Goal: Communication & Community: Answer question/provide support

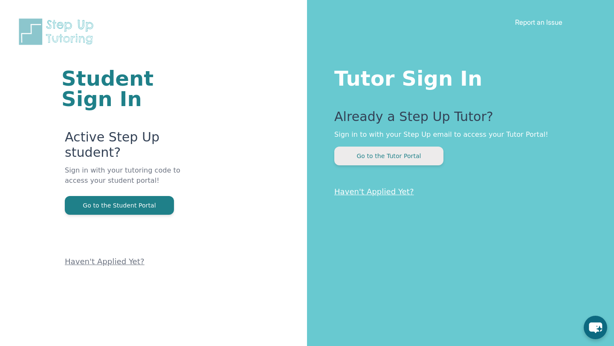
click at [376, 149] on button "Go to the Tutor Portal" at bounding box center [388, 156] width 109 height 19
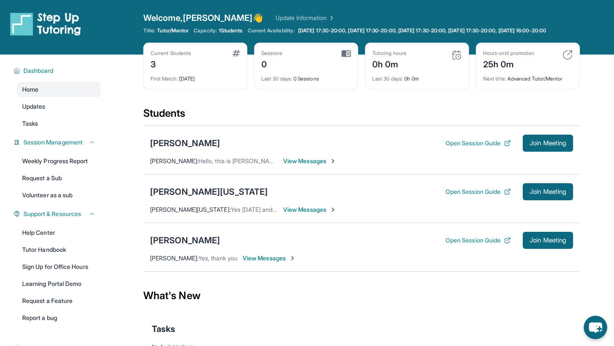
click at [315, 165] on span "View Messages" at bounding box center [309, 161] width 53 height 9
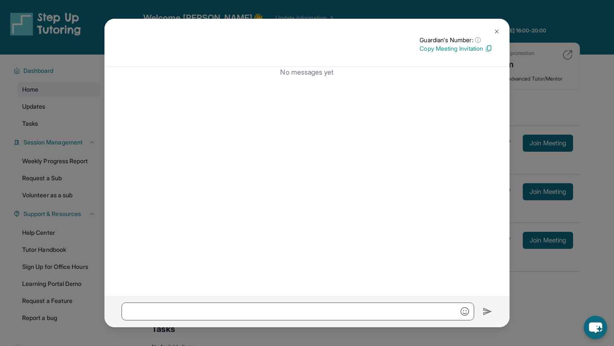
click at [501, 28] on button at bounding box center [496, 31] width 17 height 17
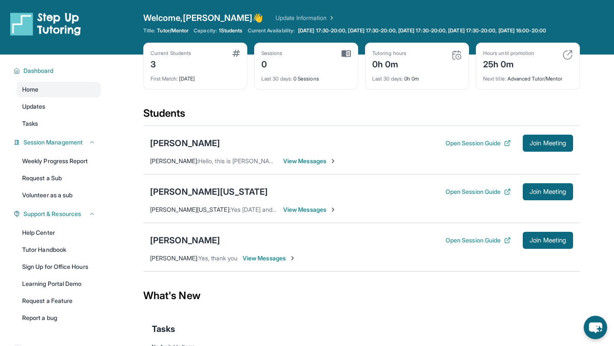
click at [292, 214] on span "View Messages" at bounding box center [309, 209] width 53 height 9
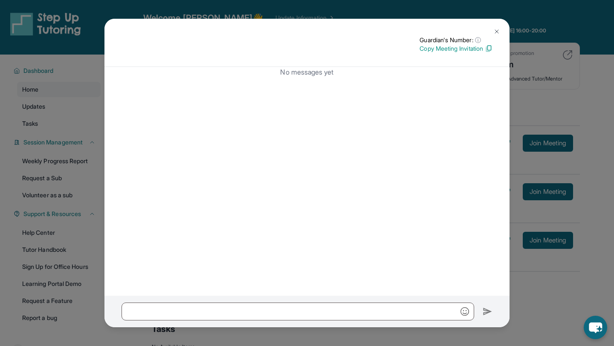
click at [496, 29] on img at bounding box center [496, 31] width 7 height 7
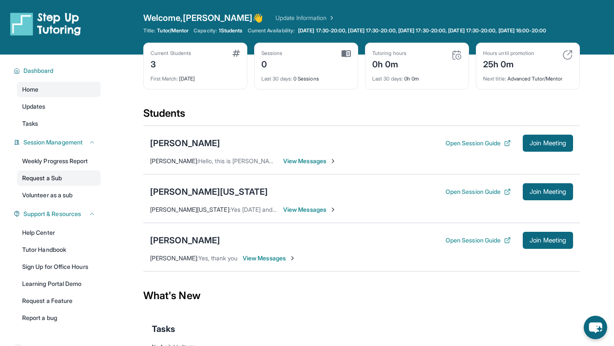
click at [59, 182] on link "Request a Sub" at bounding box center [59, 177] width 84 height 15
click at [265, 262] on span "View Messages" at bounding box center [268, 258] width 53 height 9
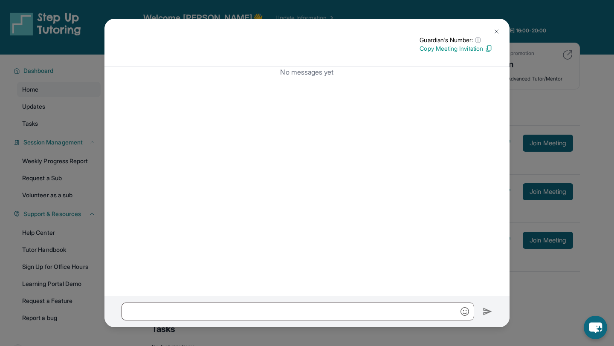
click at [502, 28] on button at bounding box center [496, 31] width 17 height 17
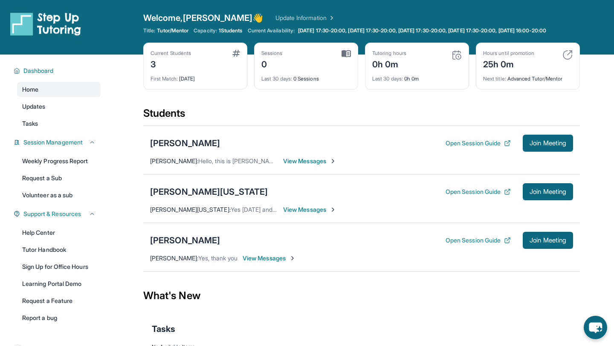
click at [183, 82] on div "First Match : 6 days ago" at bounding box center [194, 76] width 89 height 12
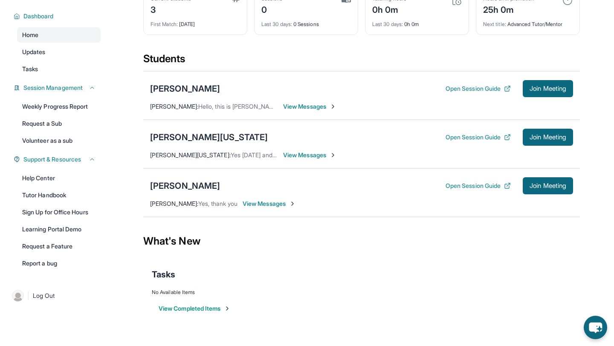
click at [278, 205] on span "View Messages" at bounding box center [268, 203] width 53 height 9
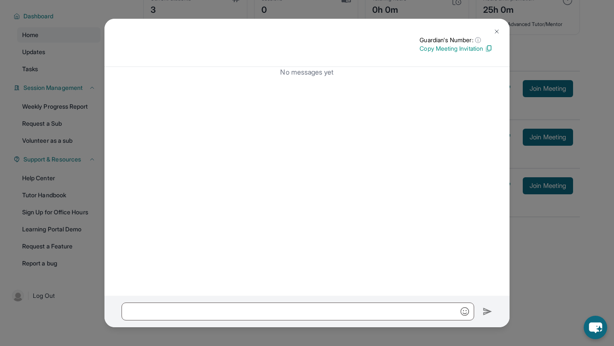
click at [499, 31] on img at bounding box center [496, 31] width 7 height 7
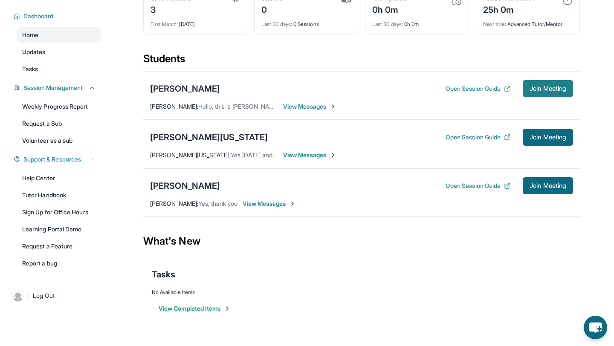
click at [548, 88] on span "Join Meeting" at bounding box center [547, 88] width 37 height 5
click at [256, 157] on span "Yes Monday and Wednesday work for us." at bounding box center [278, 154] width 95 height 7
click at [294, 108] on span "View Messages" at bounding box center [309, 106] width 53 height 9
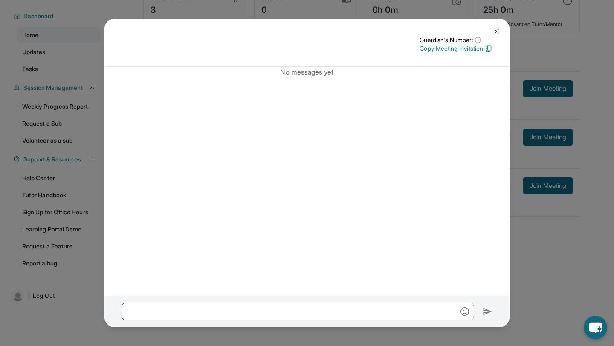
click at [496, 30] on img at bounding box center [496, 31] width 7 height 7
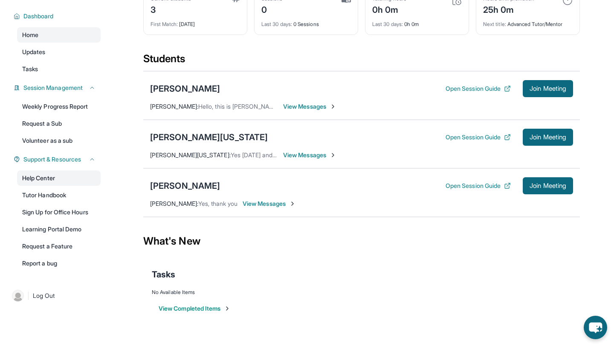
click at [48, 176] on link "Help Center" at bounding box center [59, 177] width 84 height 15
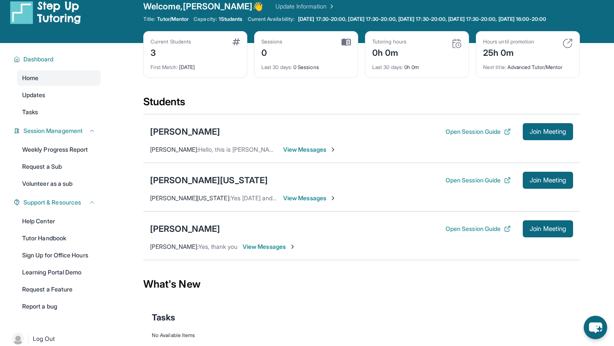
scroll to position [0, 0]
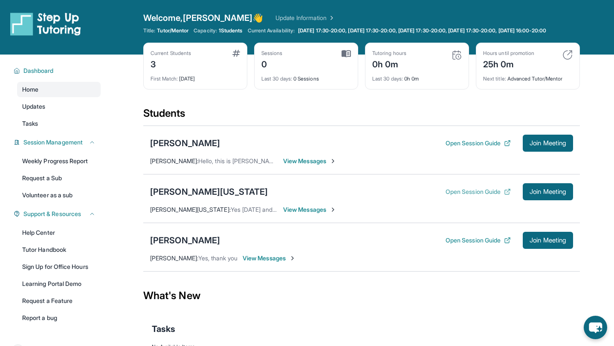
click at [458, 196] on button "Open Session Guide" at bounding box center [477, 191] width 65 height 9
